Goal: Find specific page/section: Find specific page/section

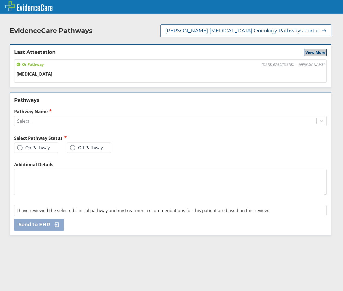
click at [310, 49] on button "View More" at bounding box center [315, 52] width 23 height 7
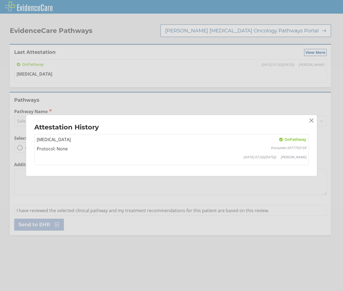
click at [309, 122] on icon "Close" at bounding box center [313, 119] width 9 height 9
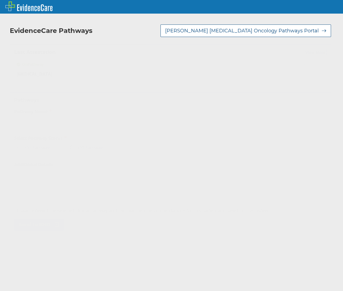
drag, startPoint x: 93, startPoint y: 128, endPoint x: 99, endPoint y: 123, distance: 7.9
click at [93, 128] on div "Pathways Pathway Name Select... Select Pathway Status On Pathway Off Pathway Ad…" at bounding box center [171, 163] width 322 height 143
click at [99, 123] on div "Select..." at bounding box center [165, 121] width 302 height 9
